Goal: Navigation & Orientation: Find specific page/section

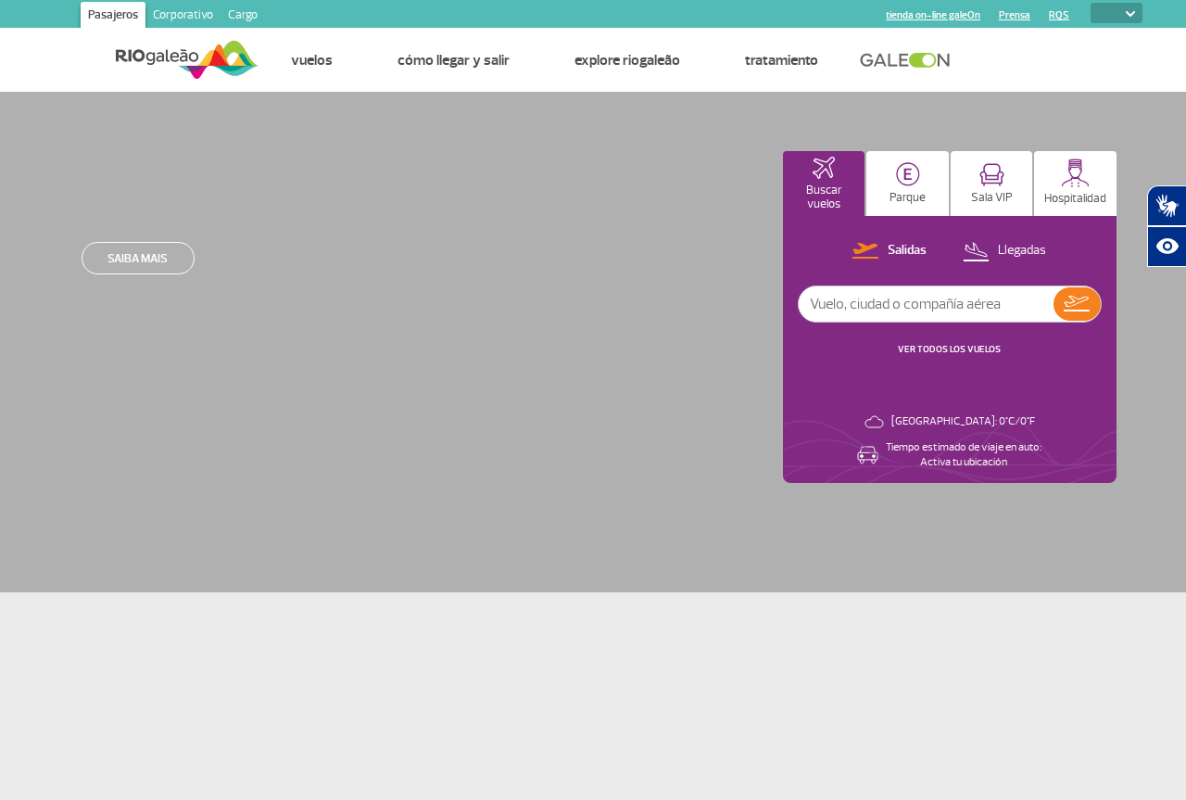
select select
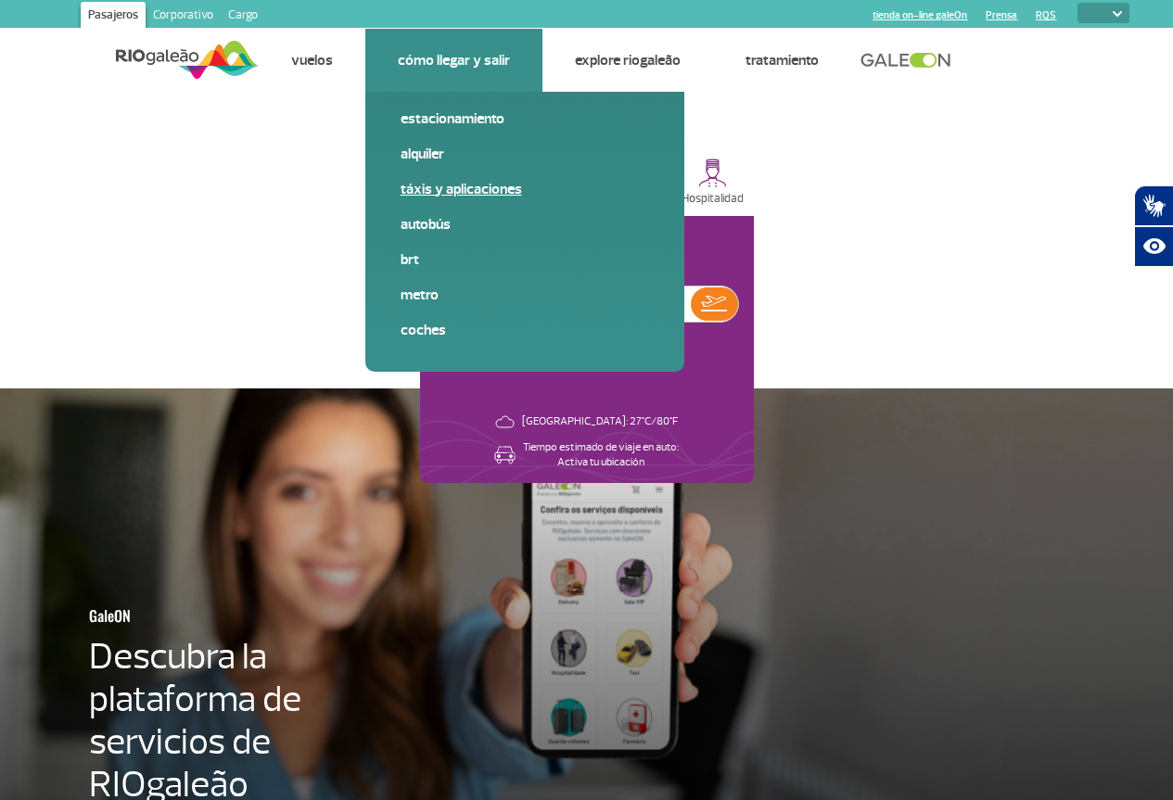
click at [433, 184] on link "Táxis y aplicaciones" at bounding box center [524, 189] width 248 height 20
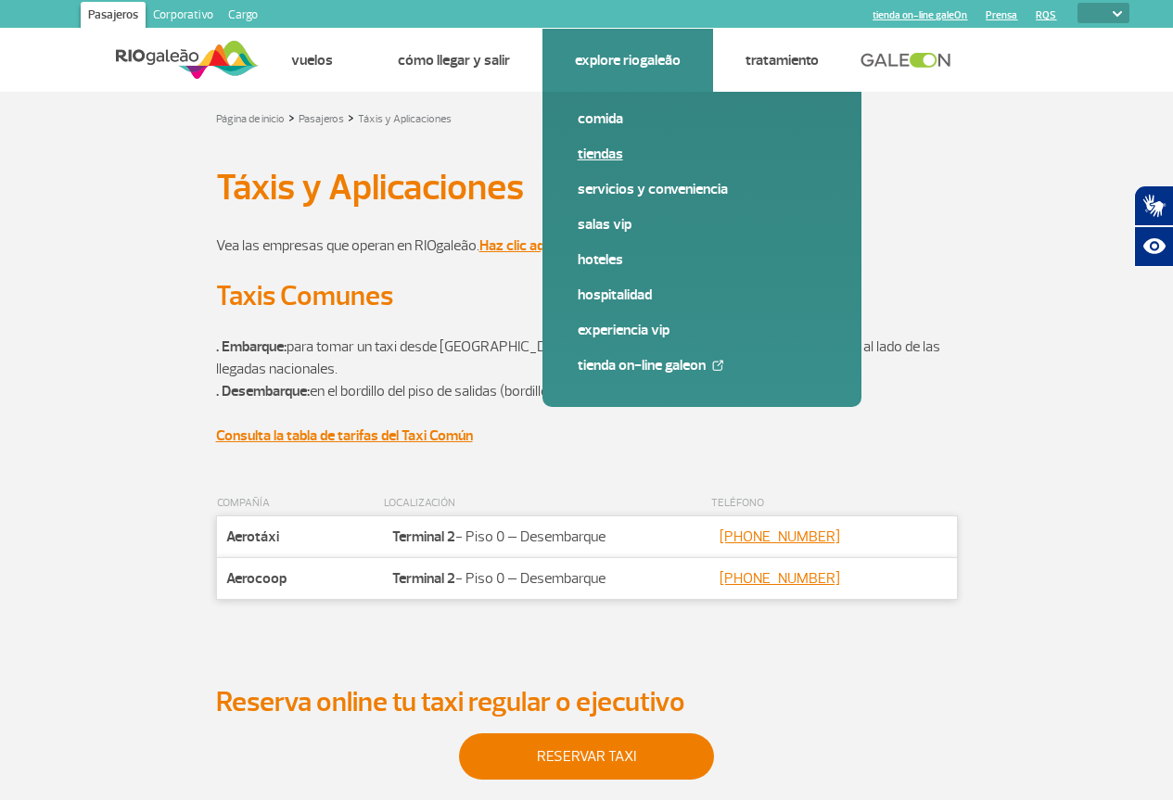
click at [596, 155] on link "Tiendas" at bounding box center [701, 154] width 248 height 20
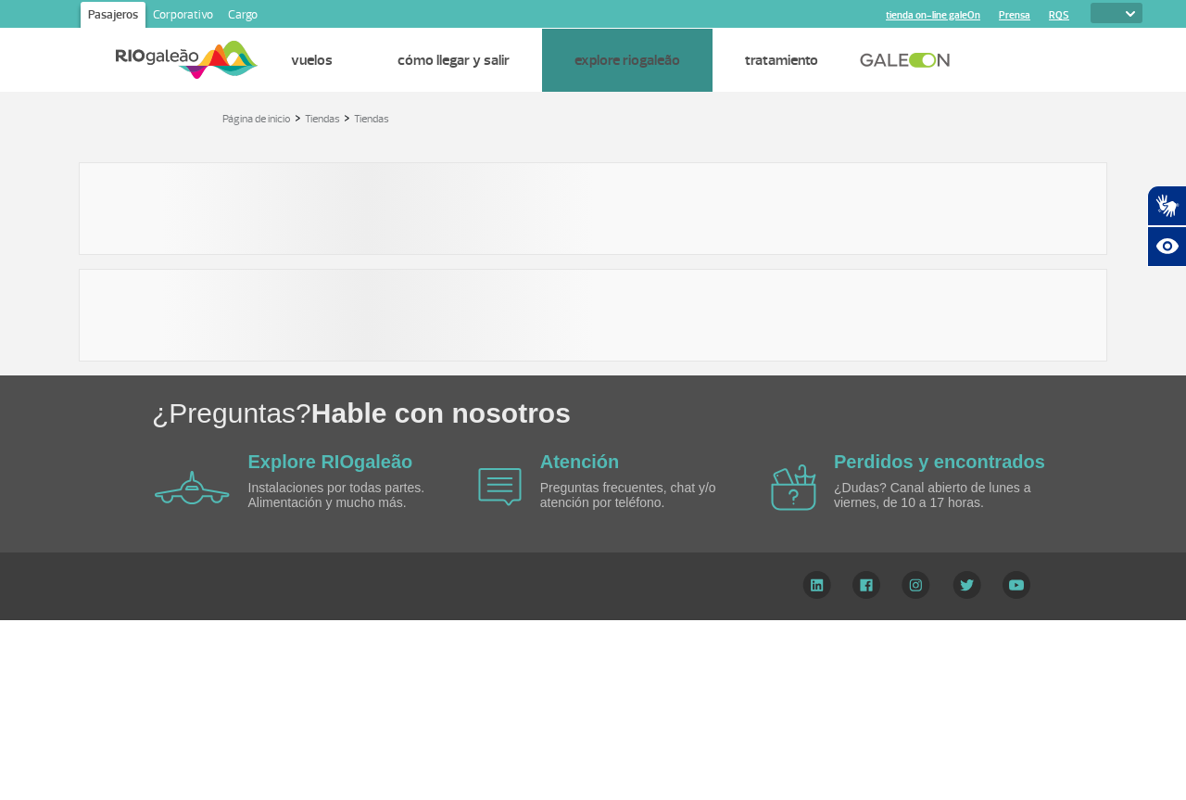
select select
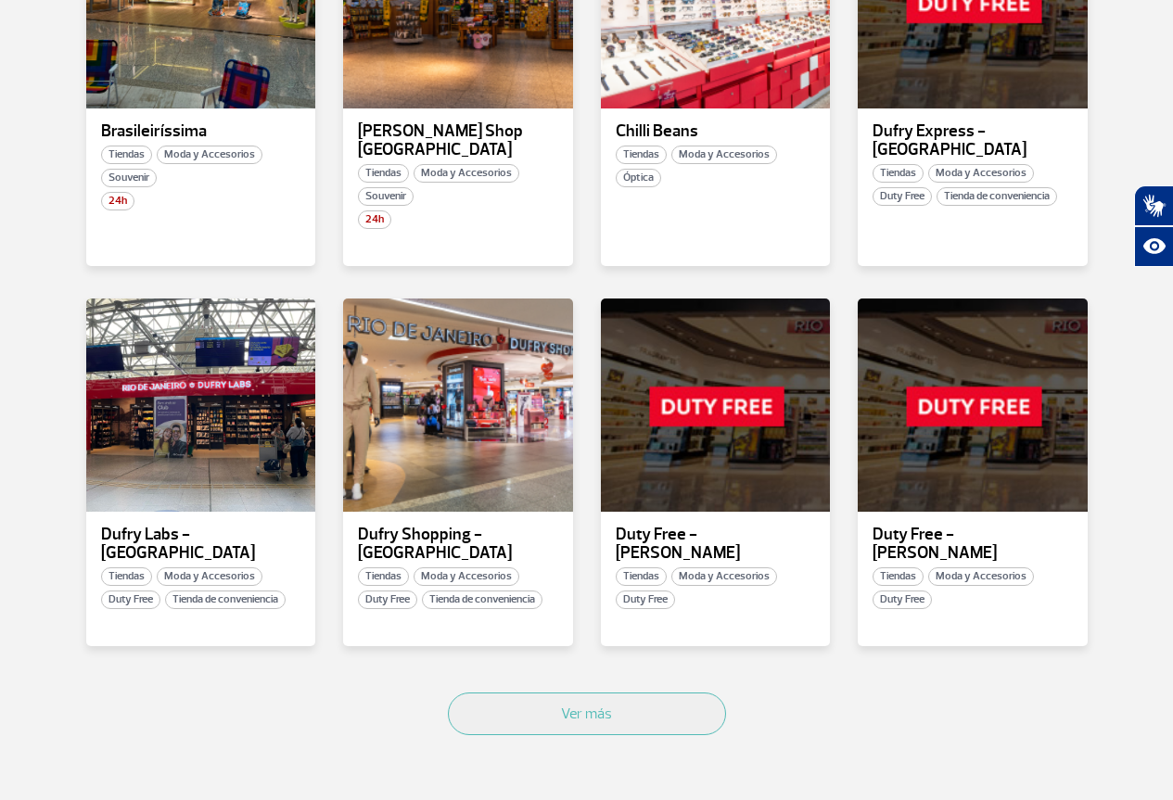
scroll to position [927, 0]
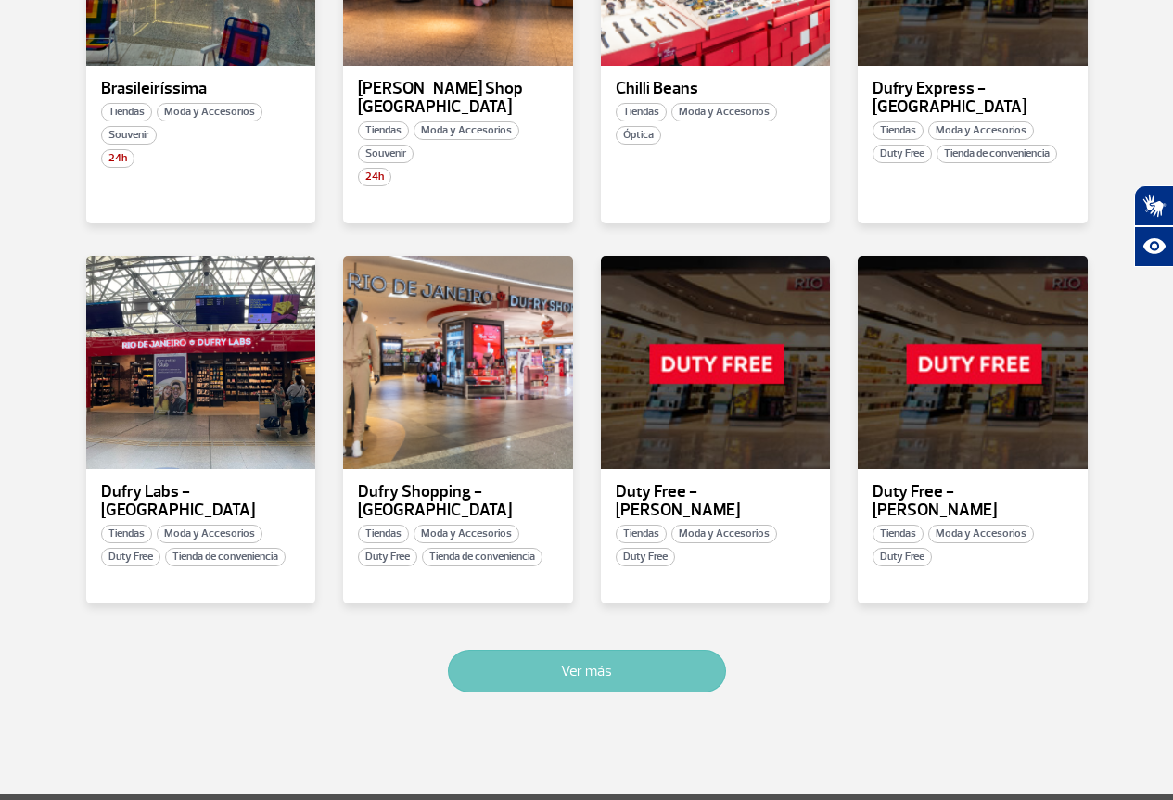
click at [594, 650] on button "Ver más" at bounding box center [587, 671] width 278 height 43
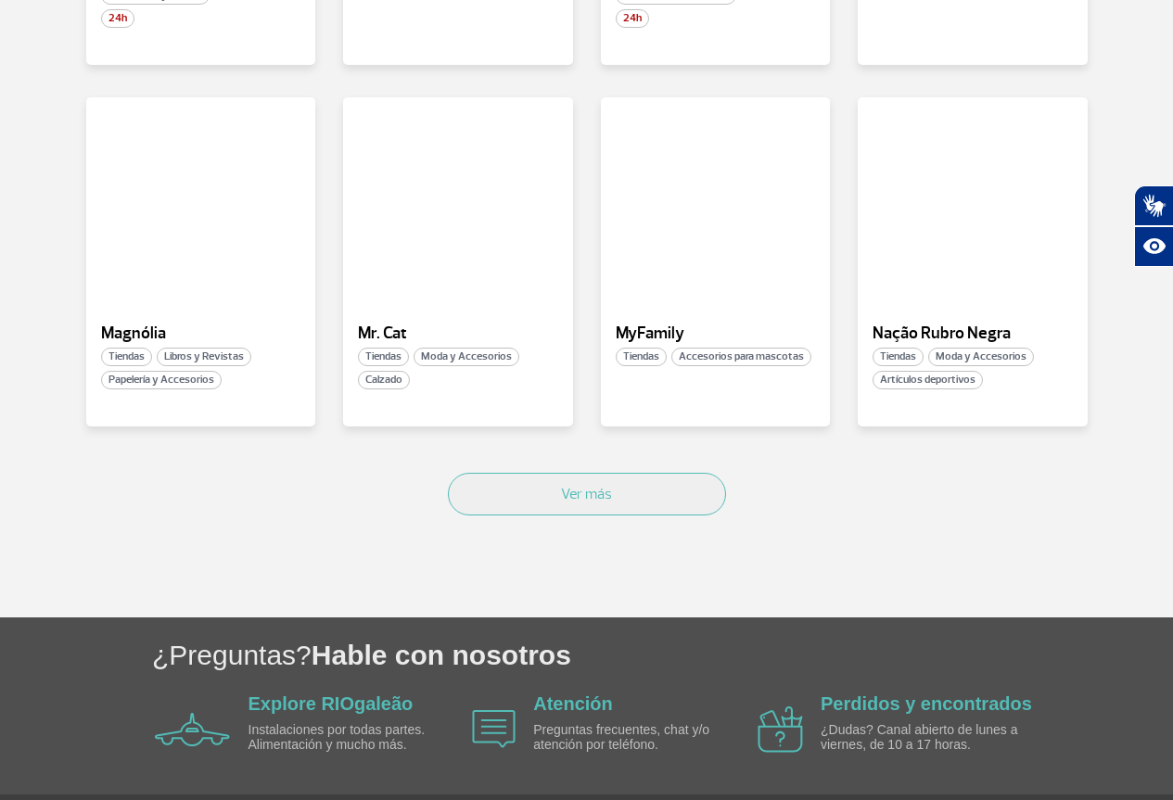
scroll to position [2302, 0]
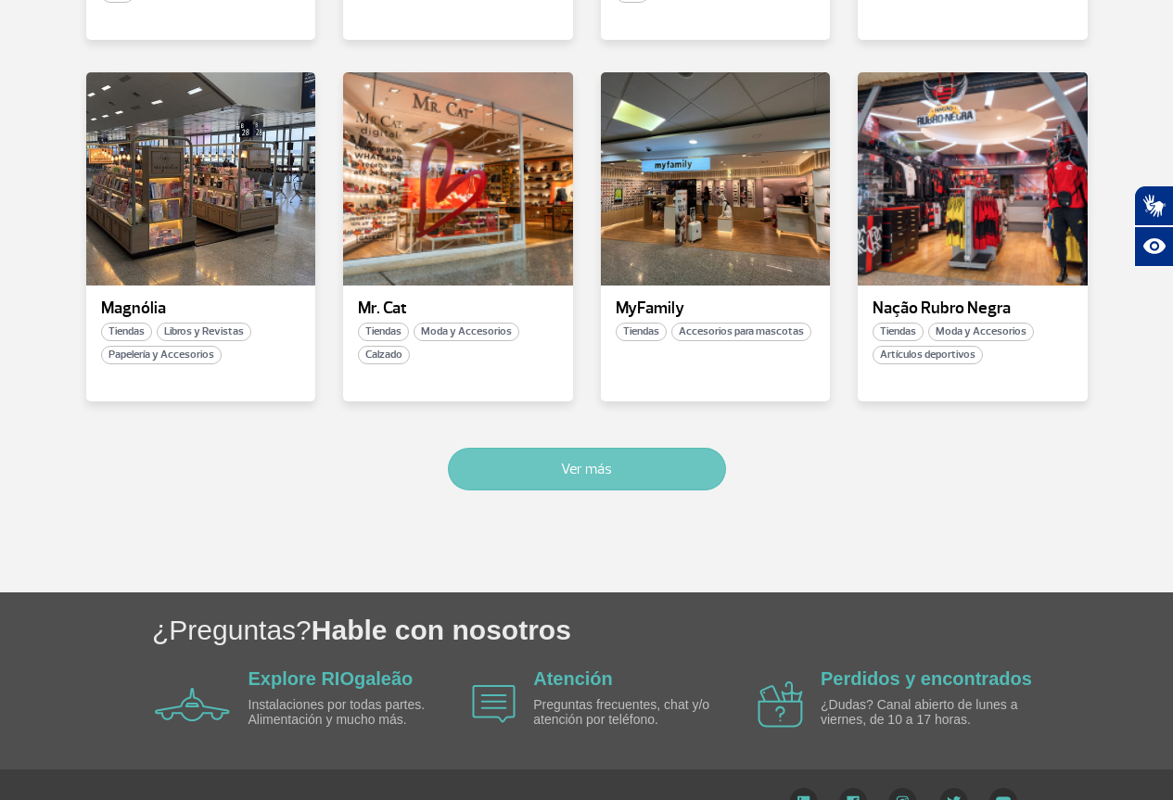
click at [578, 448] on button "Ver más" at bounding box center [587, 469] width 278 height 43
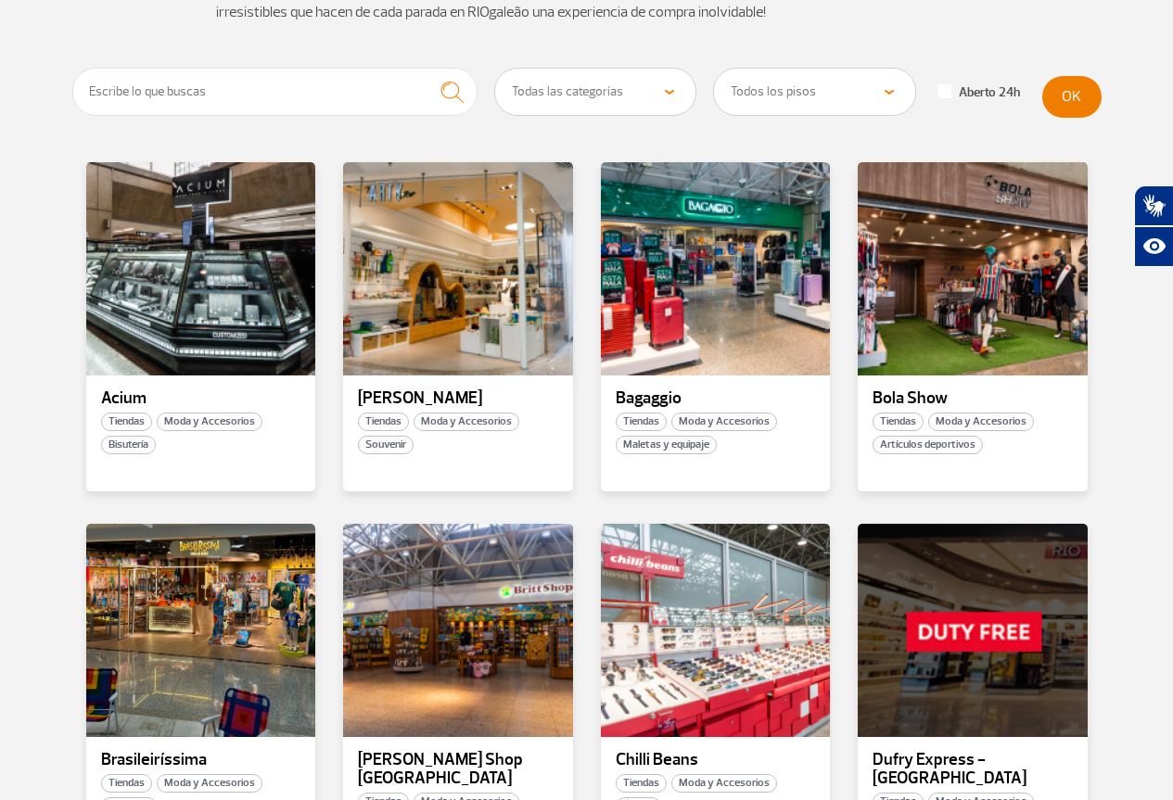
scroll to position [0, 0]
